Goal: Find specific page/section: Find specific page/section

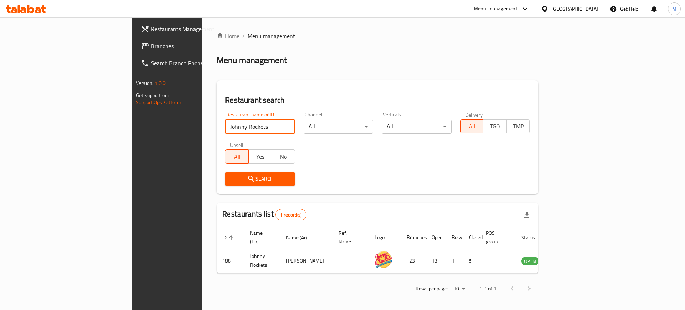
click at [225, 123] on input "Johnny Rockets" at bounding box center [260, 126] width 70 height 14
paste input "Rock house slider"
type input "Rock house sliders"
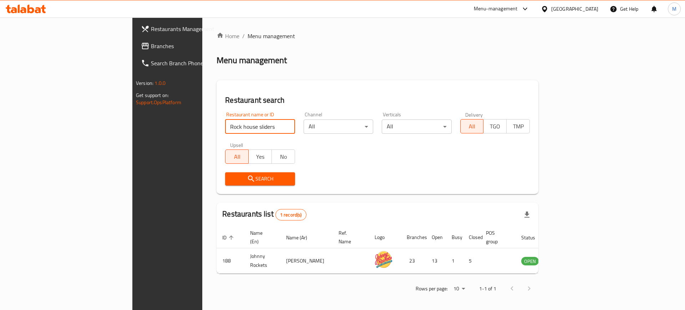
click button "Search" at bounding box center [260, 178] width 70 height 13
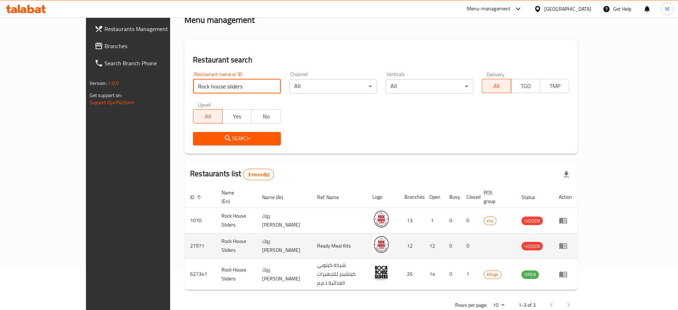
scroll to position [45, 0]
